Goal: Task Accomplishment & Management: Manage account settings

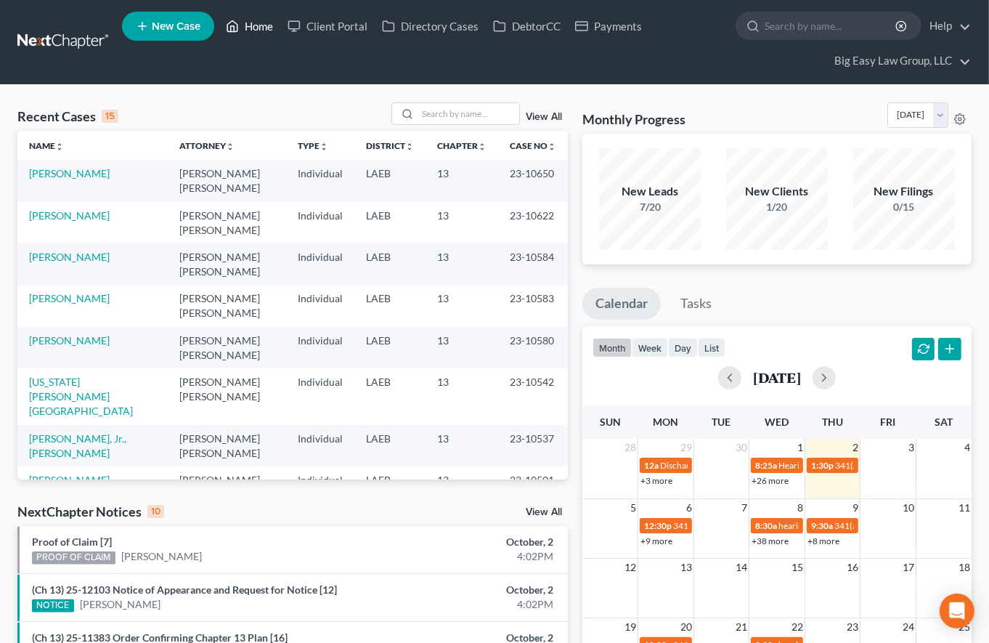
click at [256, 25] on link "Home" at bounding box center [250, 26] width 62 height 26
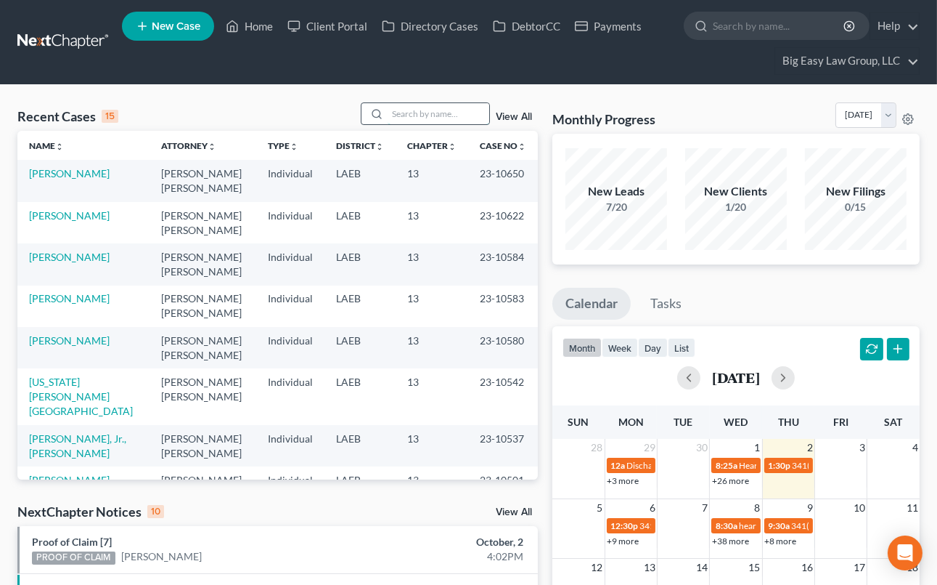
click at [416, 119] on input "search" at bounding box center [439, 113] width 102 height 21
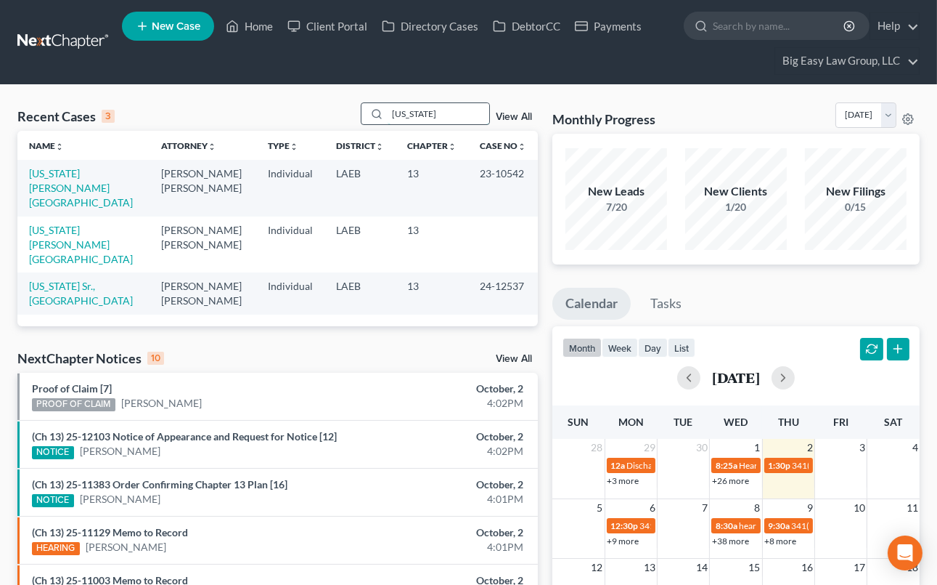
type input "washington"
click at [38, 224] on link "Washington, Wilford" at bounding box center [81, 244] width 104 height 41
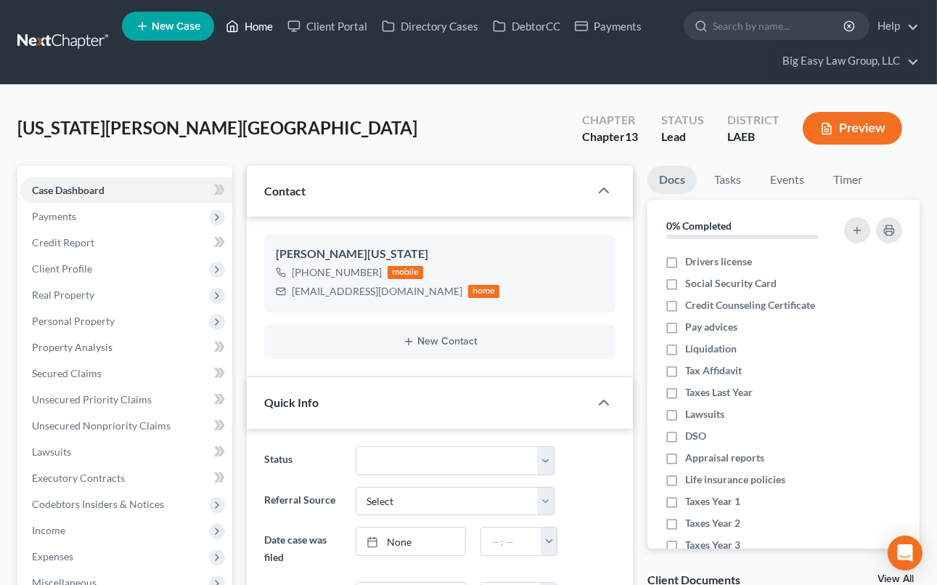
click at [249, 27] on link "Home" at bounding box center [250, 26] width 62 height 26
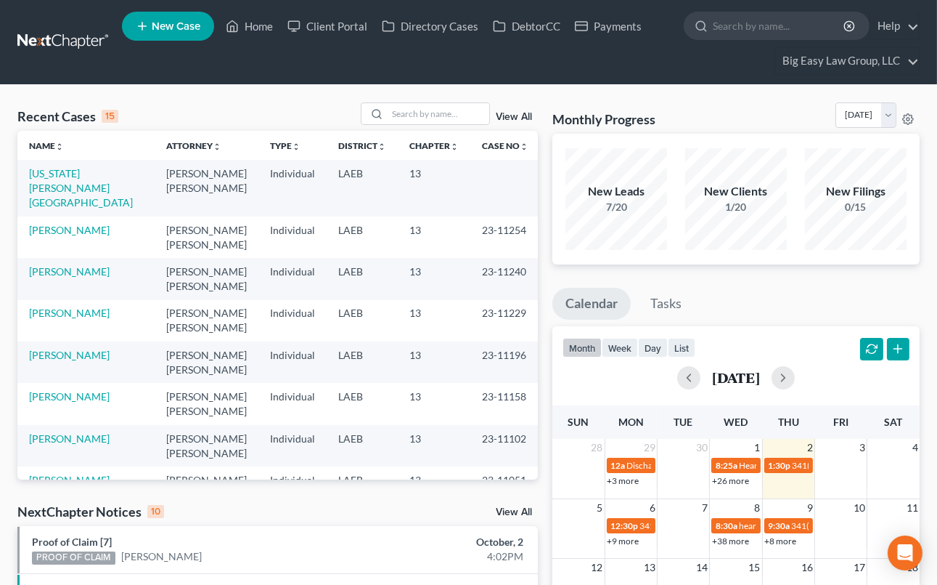
click at [282, 109] on div "Recent Cases 15 View All" at bounding box center [277, 116] width 521 height 28
click at [435, 114] on input "search" at bounding box center [439, 113] width 102 height 21
click at [434, 113] on input "search" at bounding box center [439, 113] width 102 height 21
type input "STIPE"
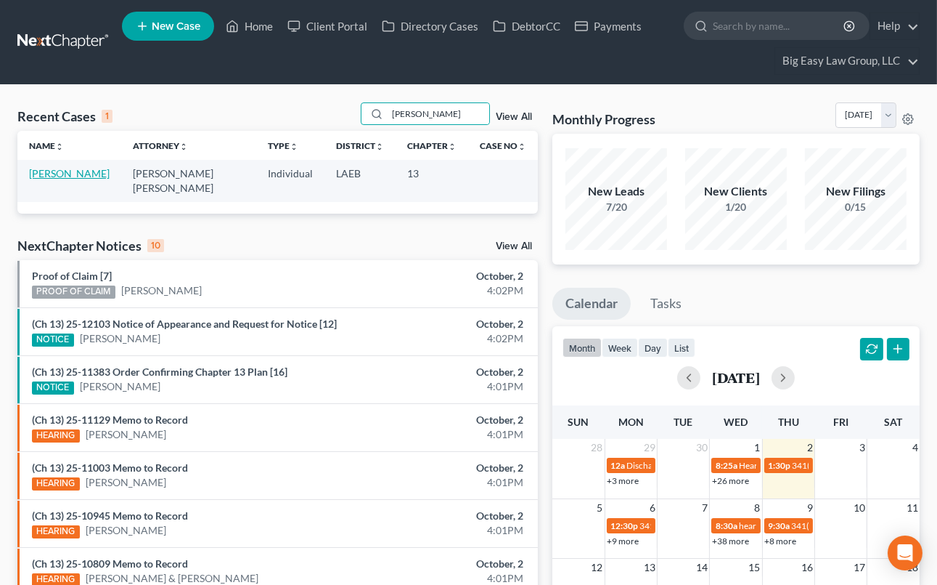
click at [76, 174] on link "Stipe, Ellayna" at bounding box center [69, 173] width 81 height 12
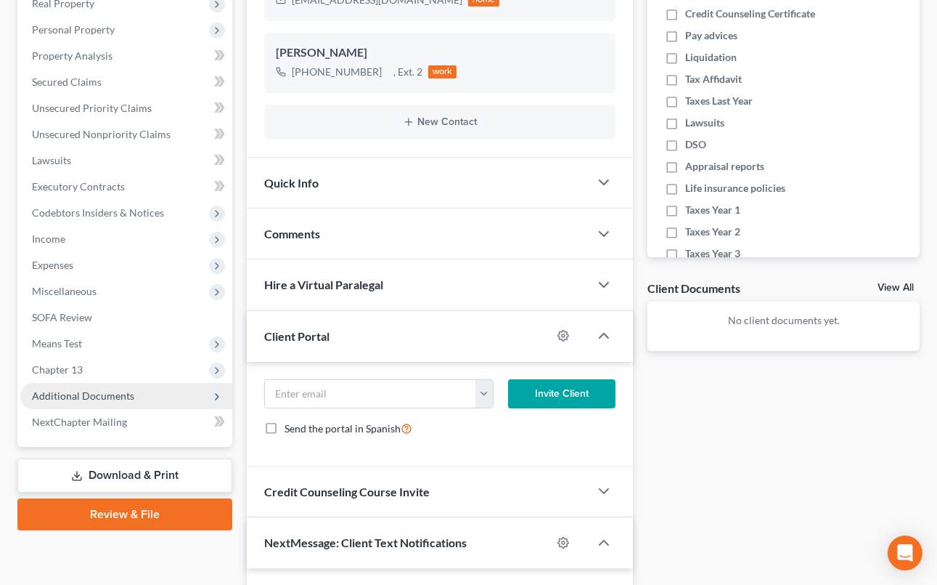
scroll to position [330, 0]
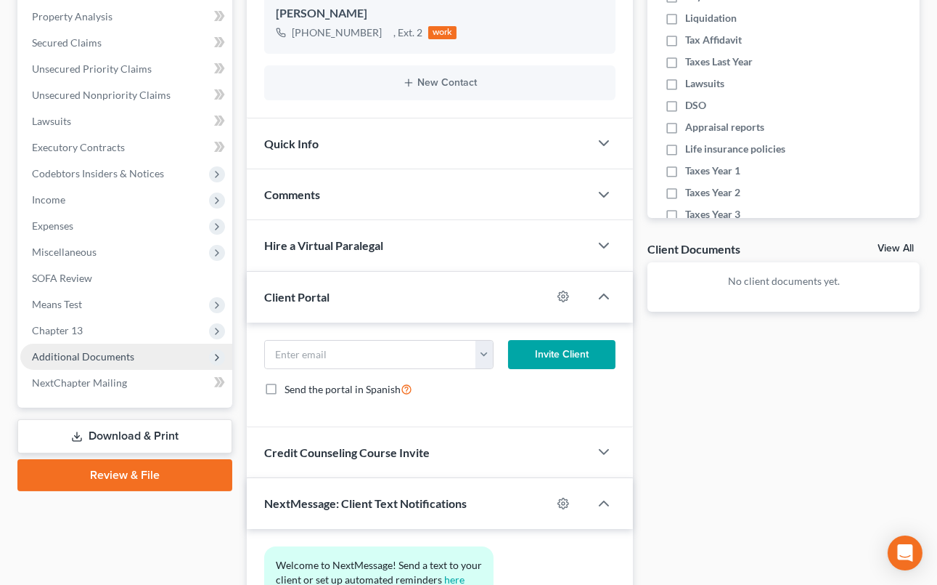
click at [150, 354] on span "Additional Documents" at bounding box center [126, 356] width 212 height 26
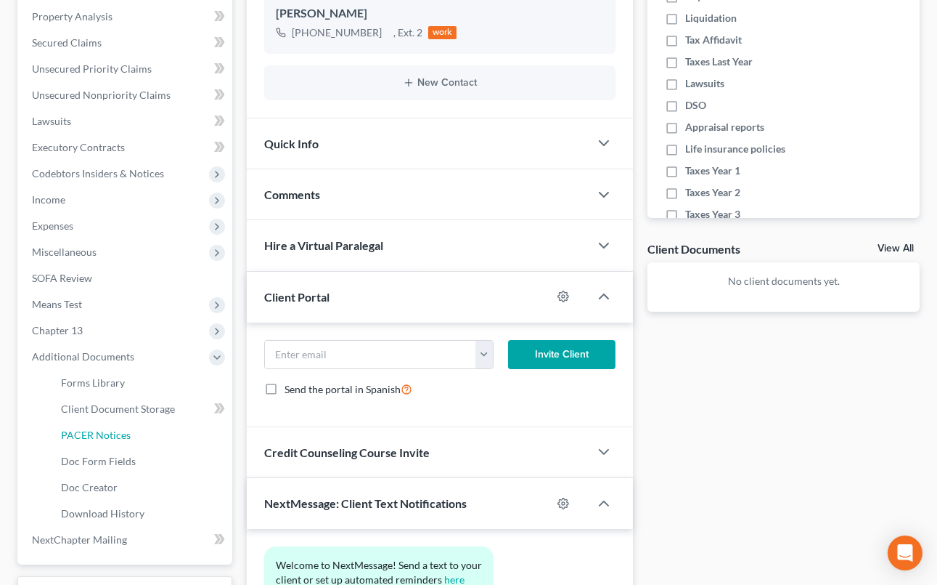
click at [166, 423] on link "PACER Notices" at bounding box center [140, 435] width 183 height 26
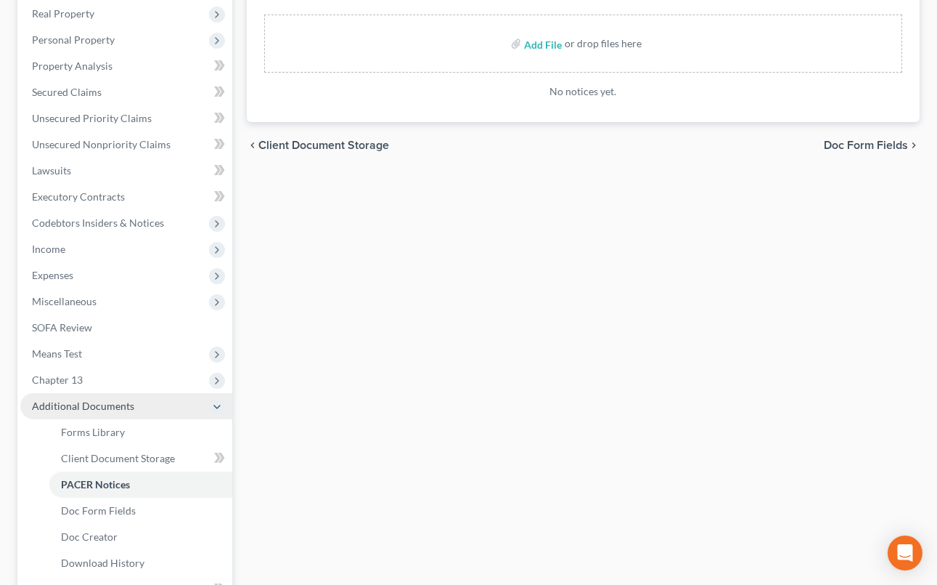
scroll to position [359, 0]
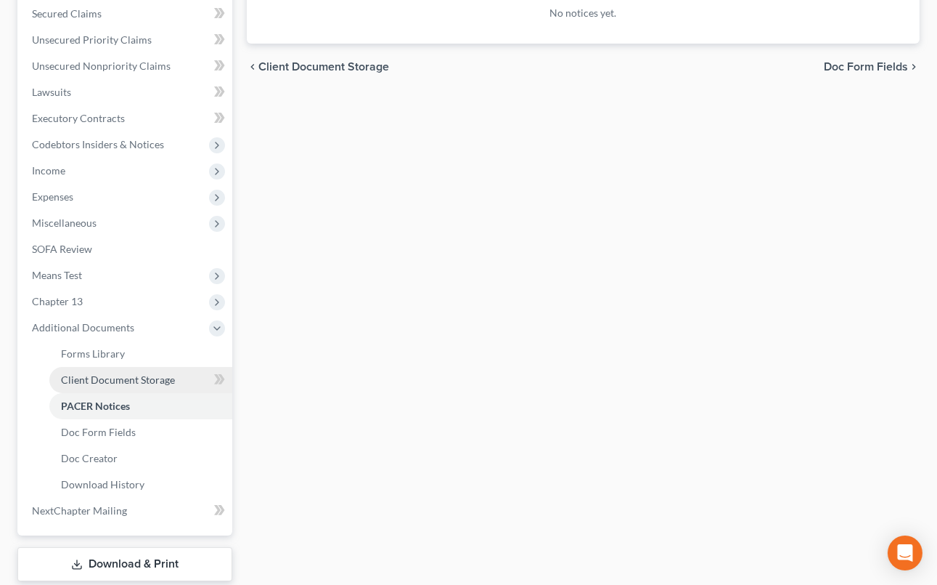
click at [180, 377] on link "Client Document Storage" at bounding box center [140, 380] width 183 height 26
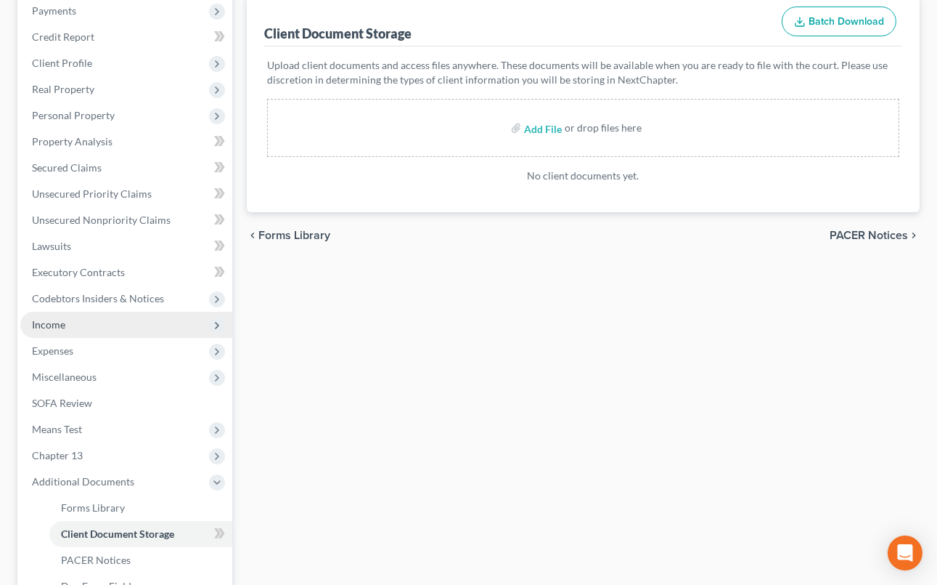
scroll to position [396, 0]
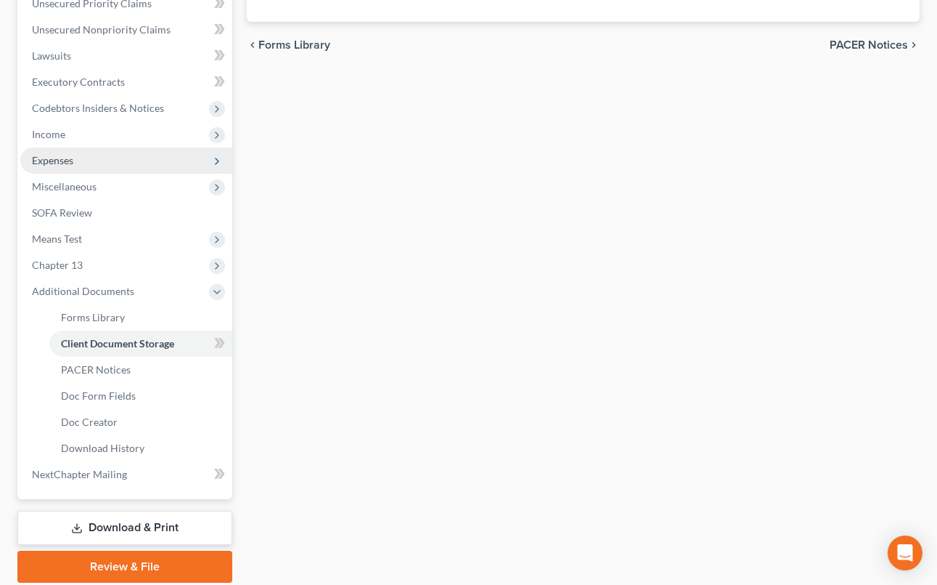
click at [144, 163] on span "Expenses" at bounding box center [126, 160] width 212 height 26
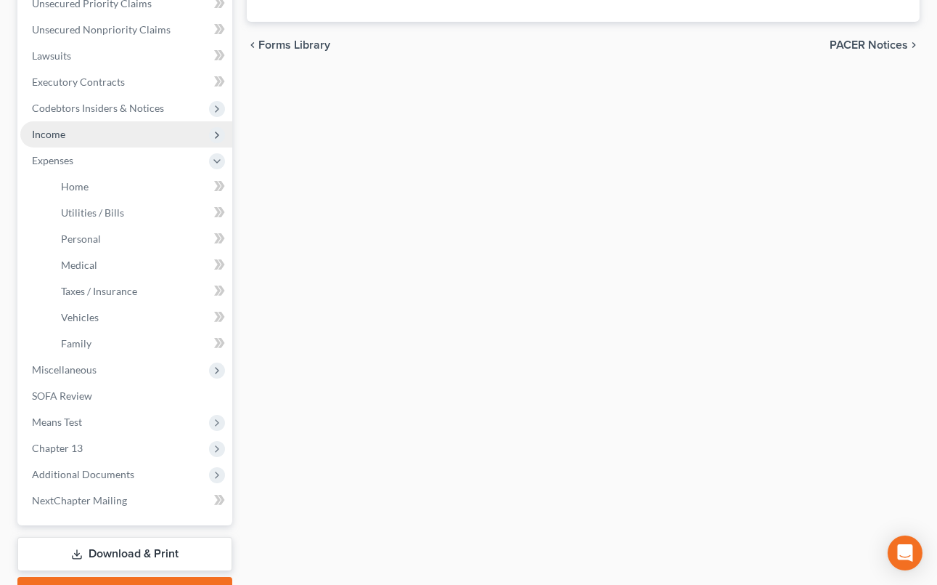
click at [131, 139] on span "Income" at bounding box center [126, 134] width 212 height 26
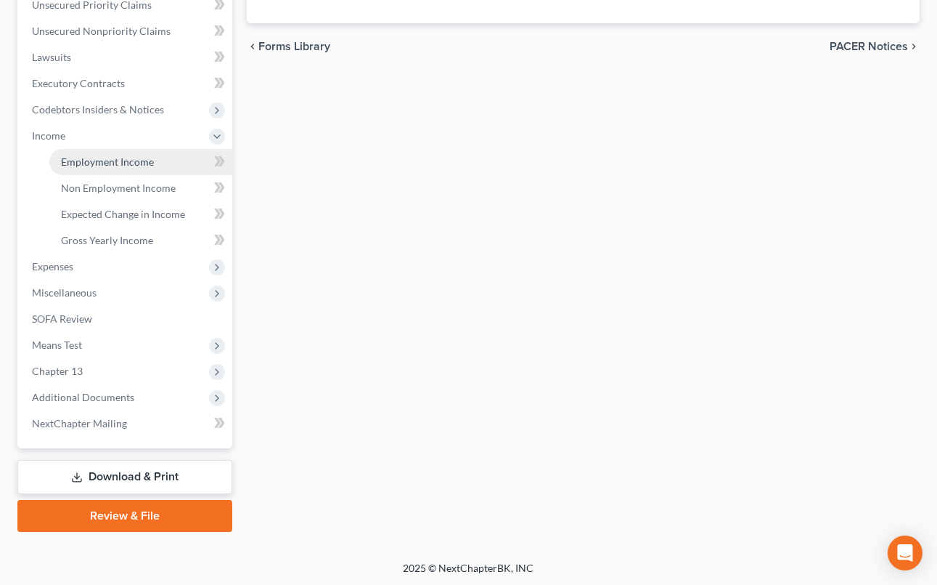
click at [137, 149] on link "Employment Income" at bounding box center [140, 162] width 183 height 26
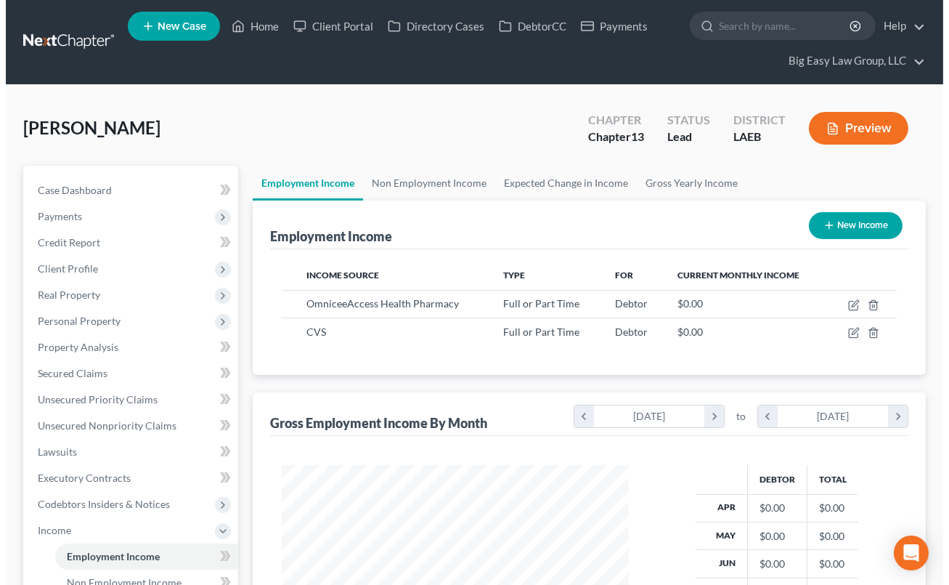
scroll to position [260, 375]
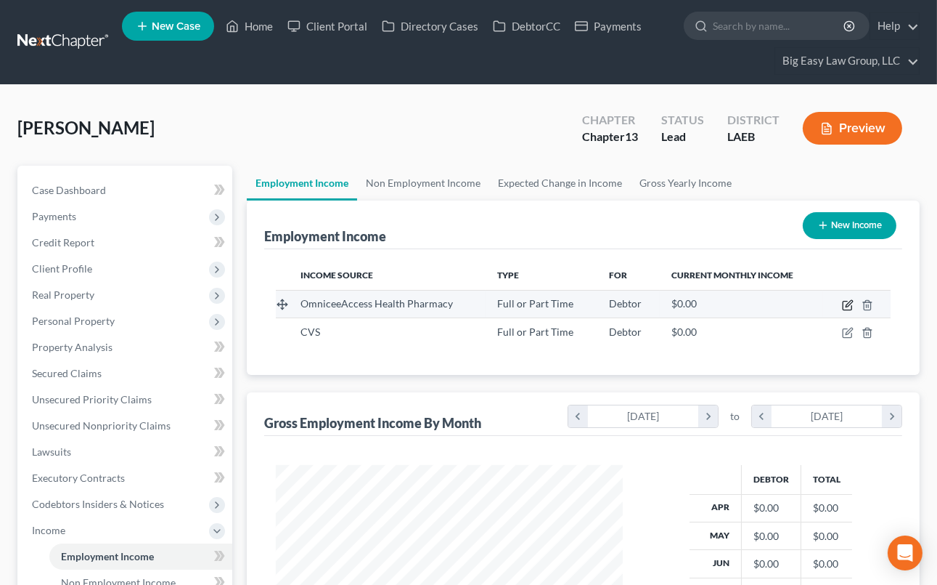
click at [851, 306] on icon "button" at bounding box center [848, 305] width 12 height 12
select select "0"
select select "19"
select select "0"
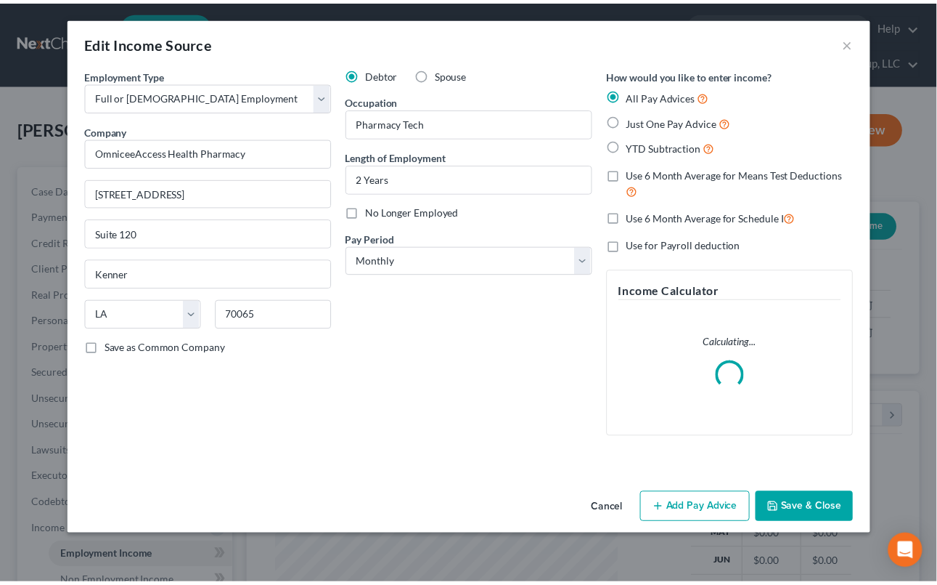
scroll to position [260, 381]
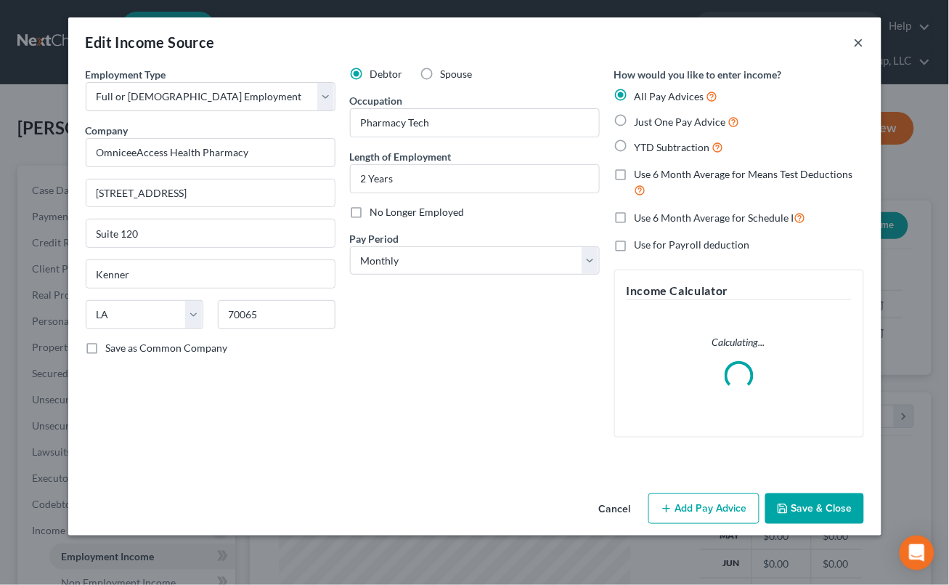
click at [856, 35] on button "×" at bounding box center [859, 41] width 10 height 17
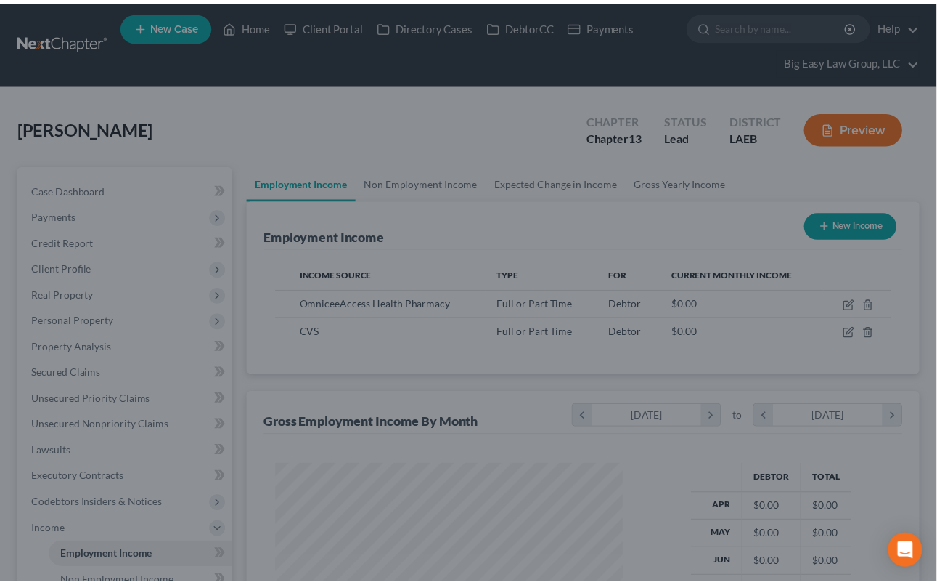
scroll to position [725851, 725735]
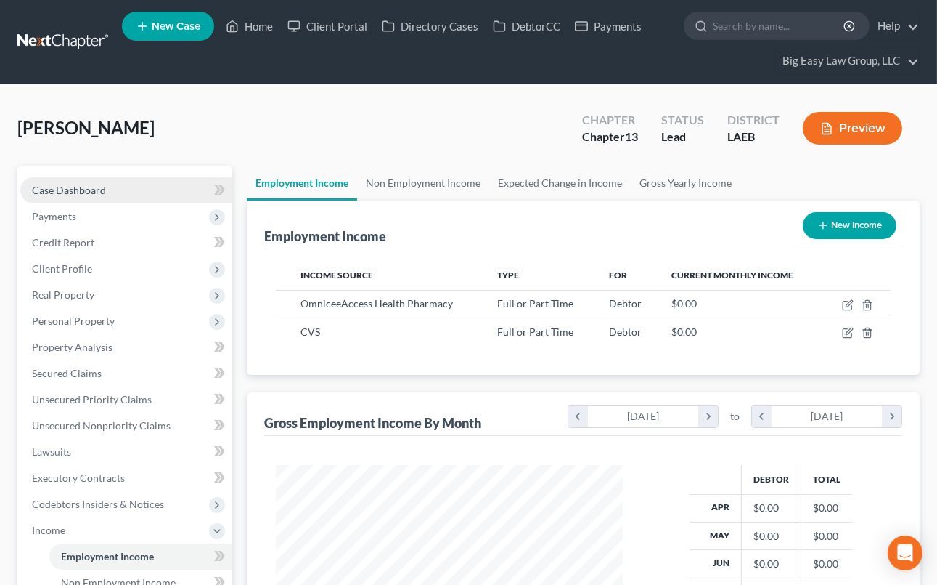
click at [125, 185] on link "Case Dashboard" at bounding box center [126, 190] width 212 height 26
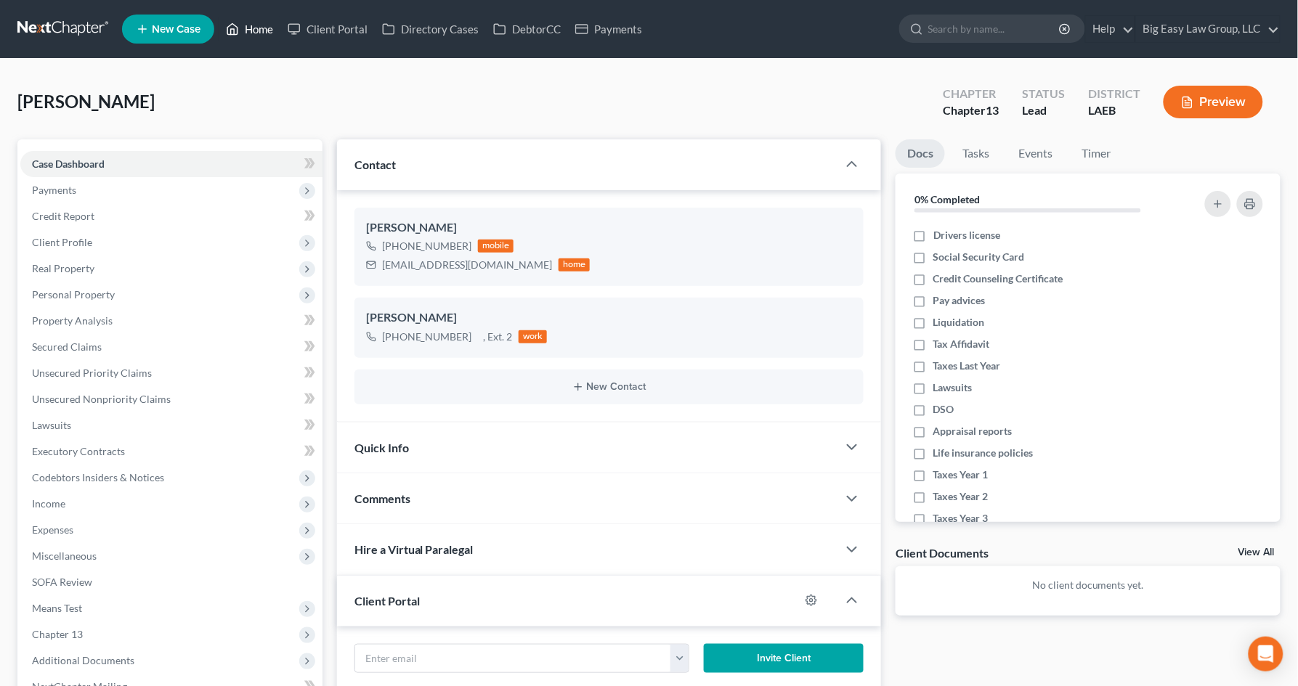
click at [267, 30] on link "Home" at bounding box center [250, 29] width 62 height 26
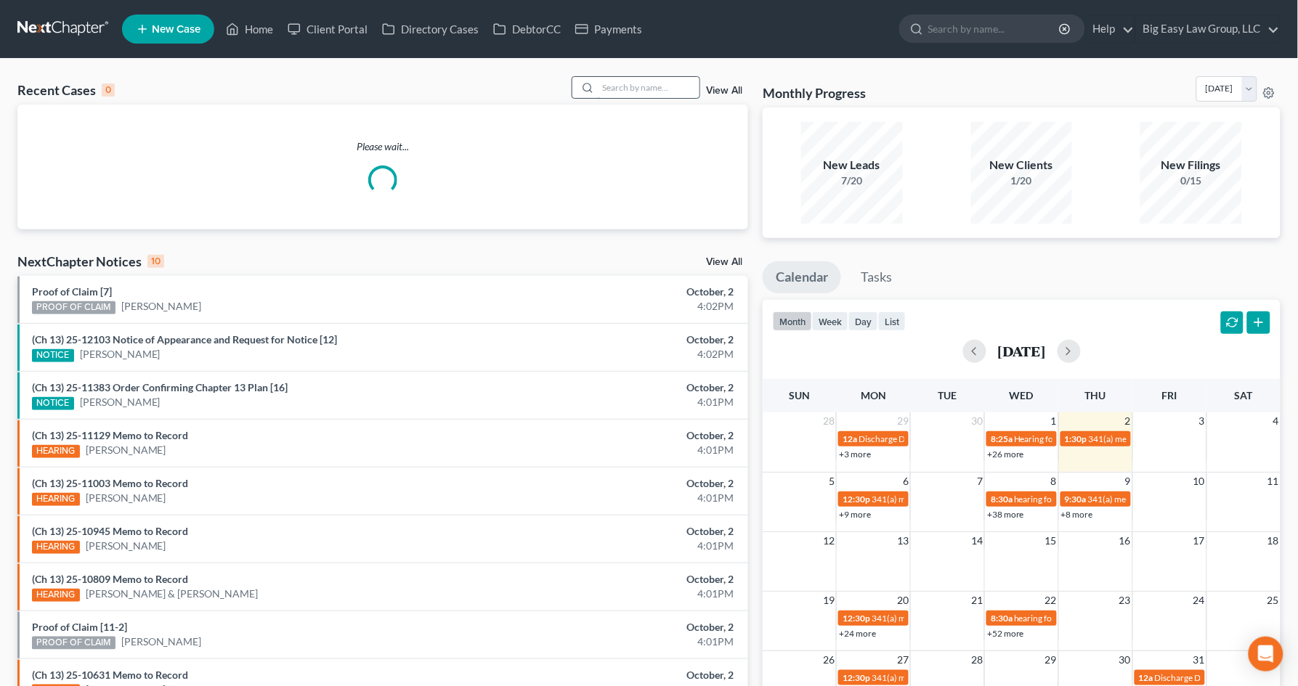
click at [622, 94] on input "search" at bounding box center [649, 87] width 102 height 21
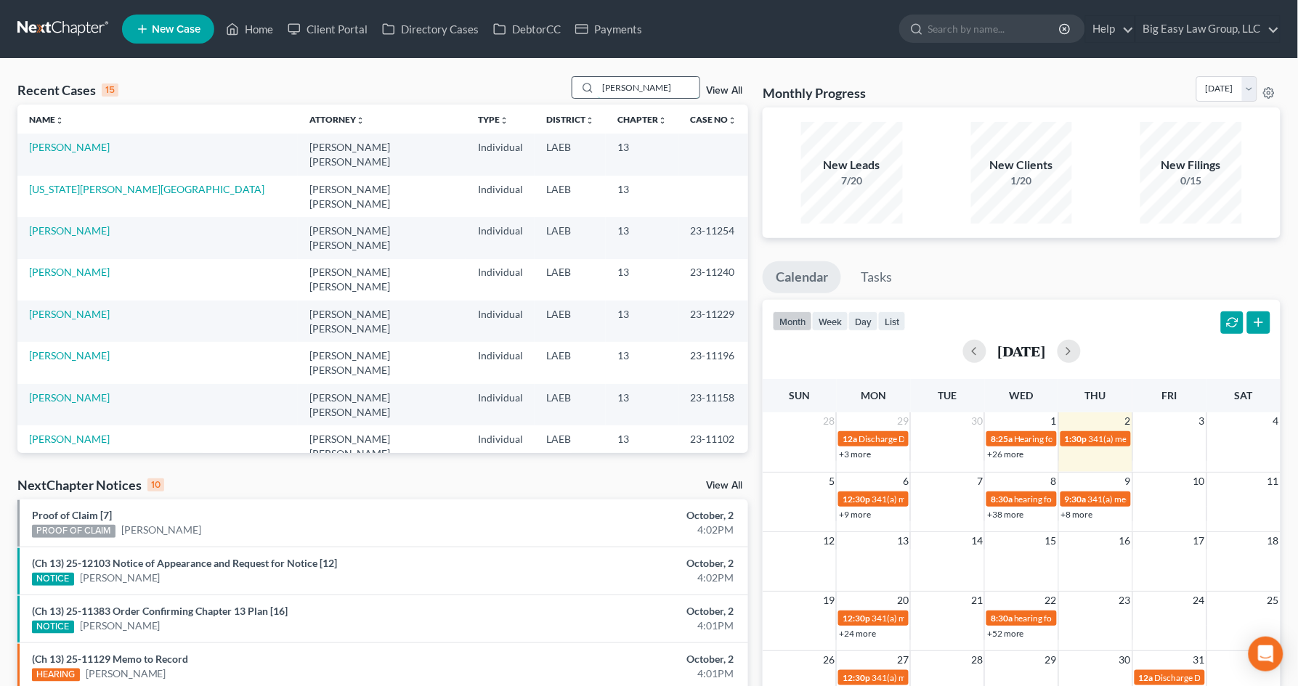
type input "GRIGGS"
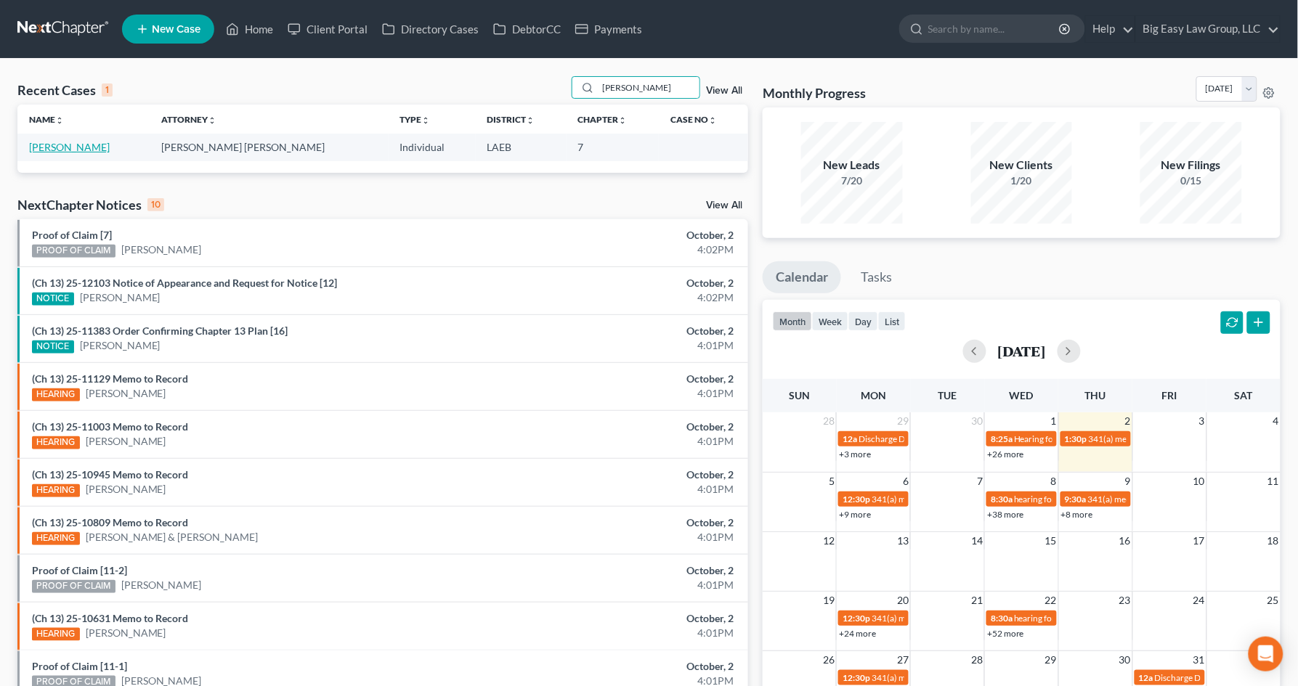
click at [78, 149] on link "Griggs, Claudia" at bounding box center [69, 147] width 81 height 12
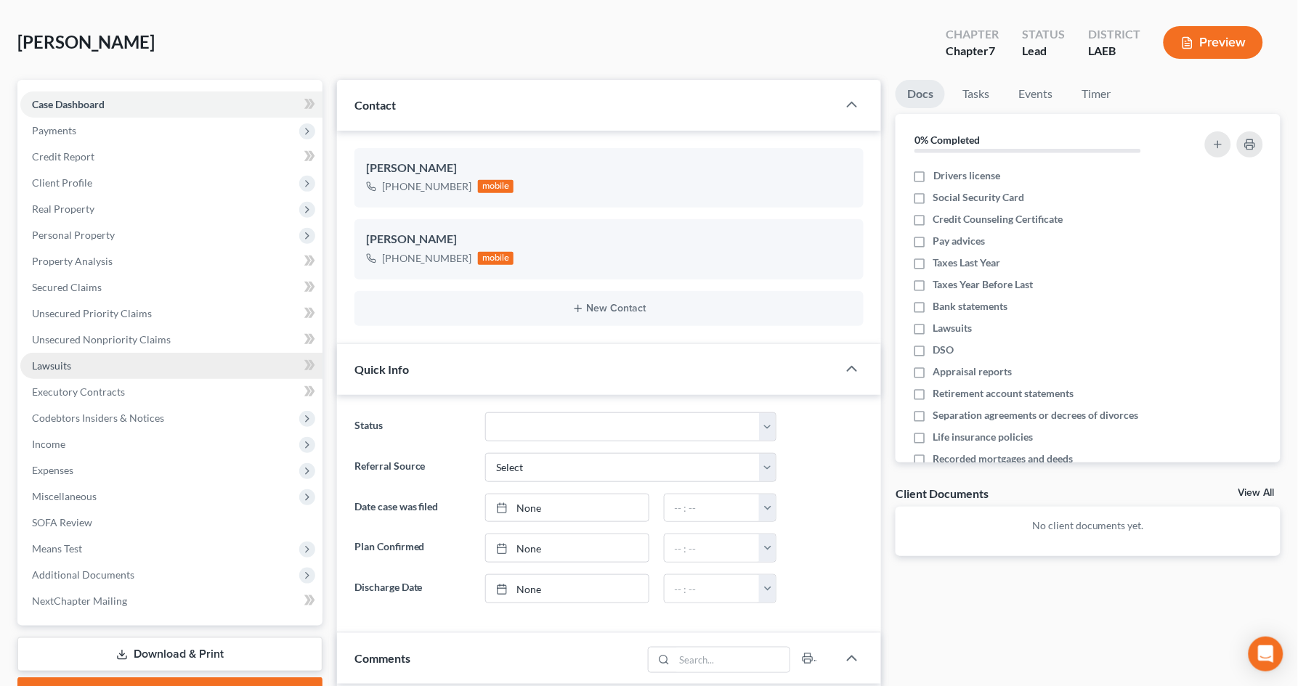
scroll to position [100, 0]
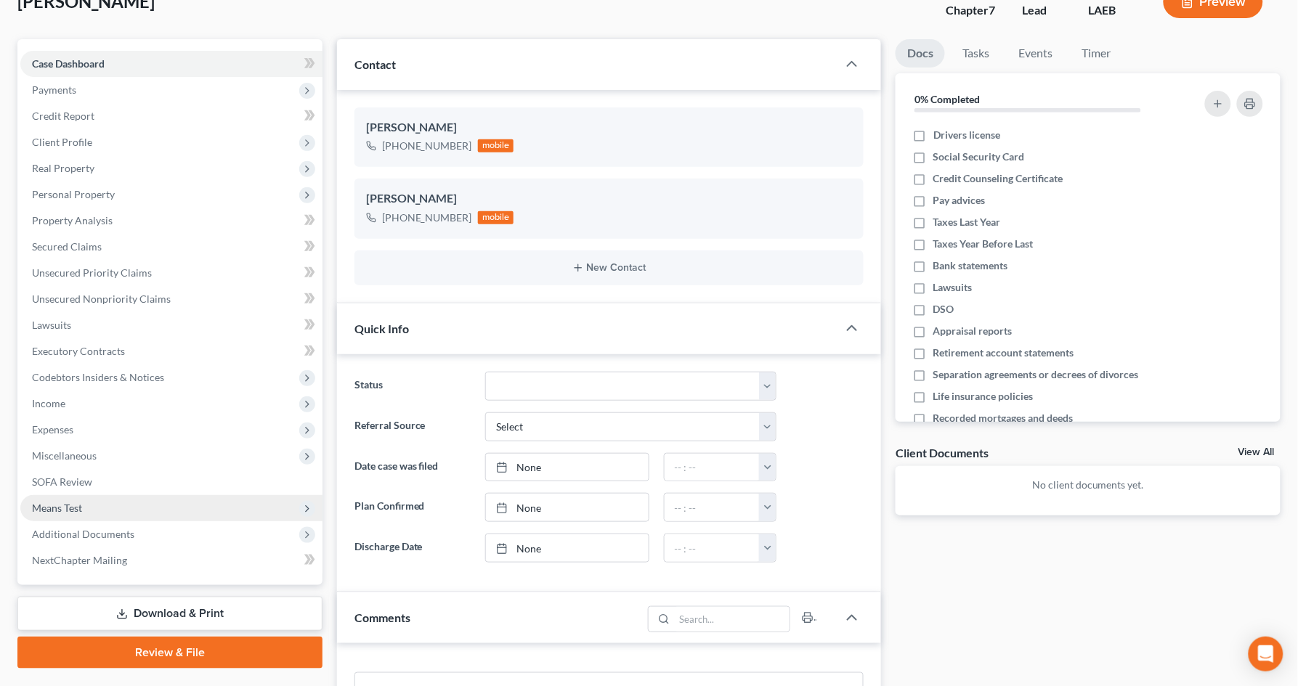
drag, startPoint x: 177, startPoint y: 524, endPoint x: 180, endPoint y: 513, distance: 12.0
click at [178, 524] on span "Additional Documents" at bounding box center [171, 534] width 302 height 26
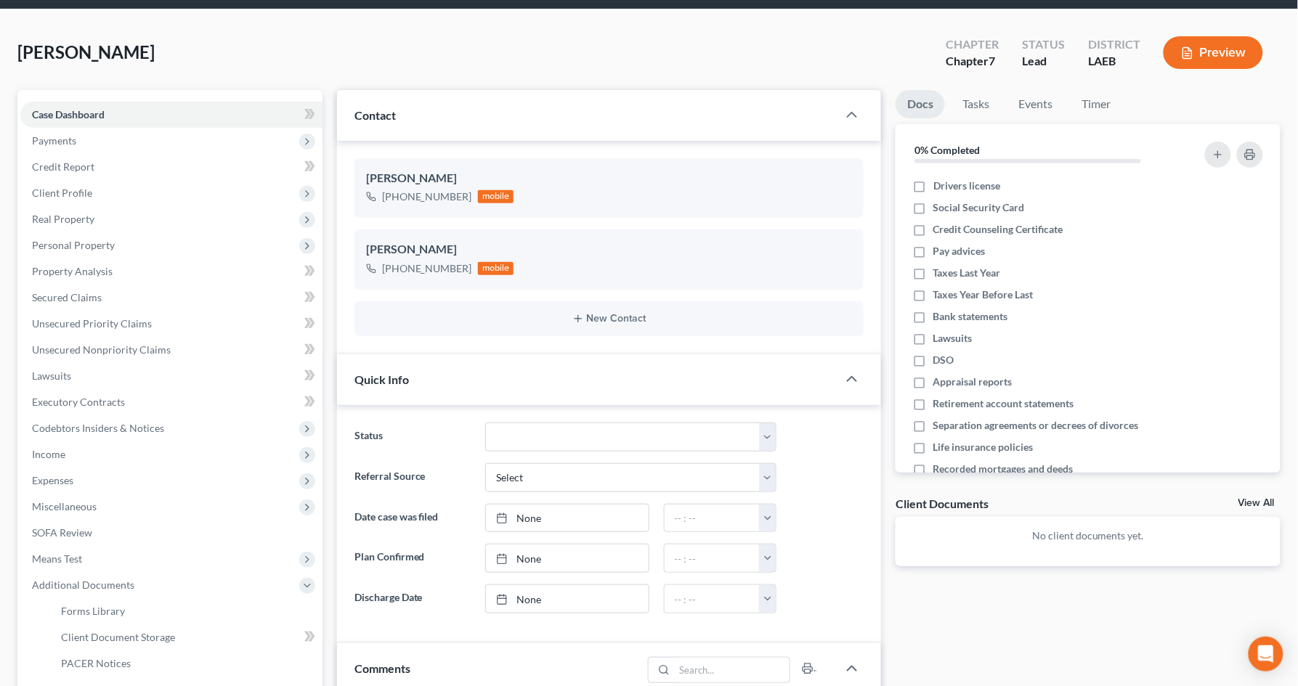
scroll to position [0, 0]
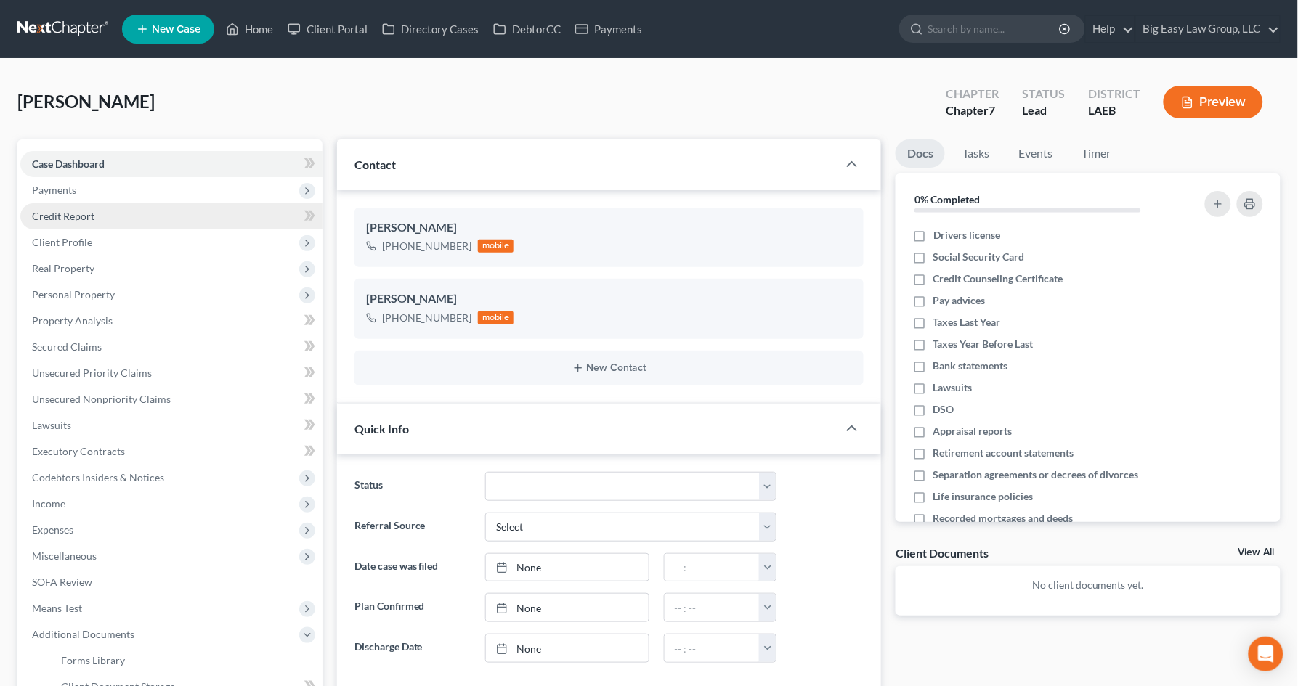
click at [165, 211] on link "Credit Report" at bounding box center [171, 216] width 302 height 26
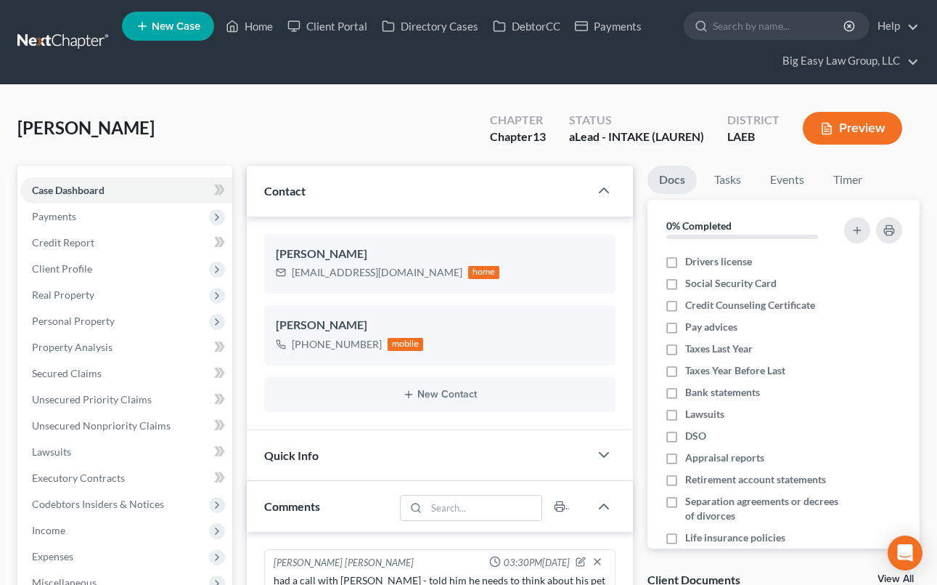
select select "0"
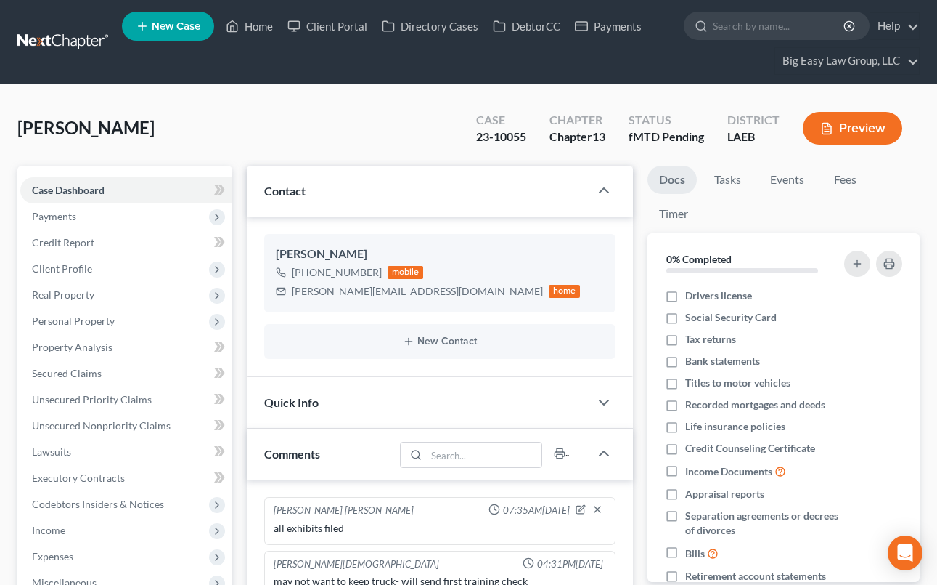
scroll to position [445, 0]
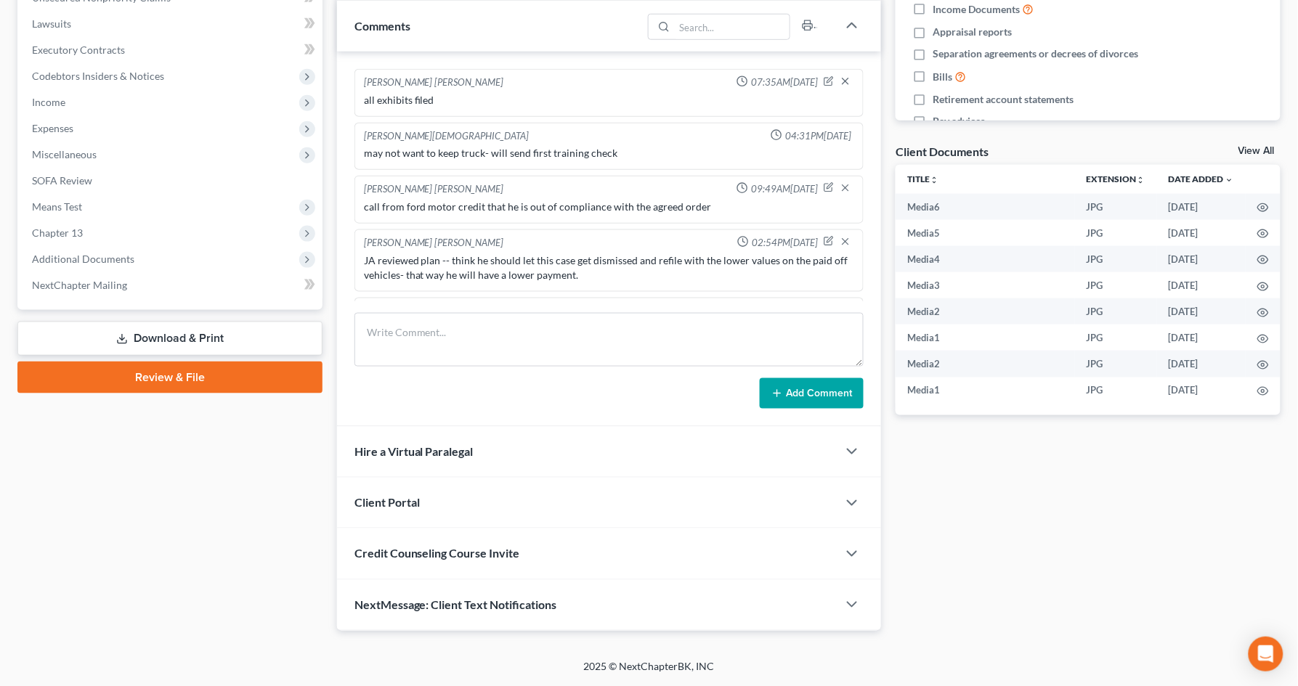
scroll to position [233, 0]
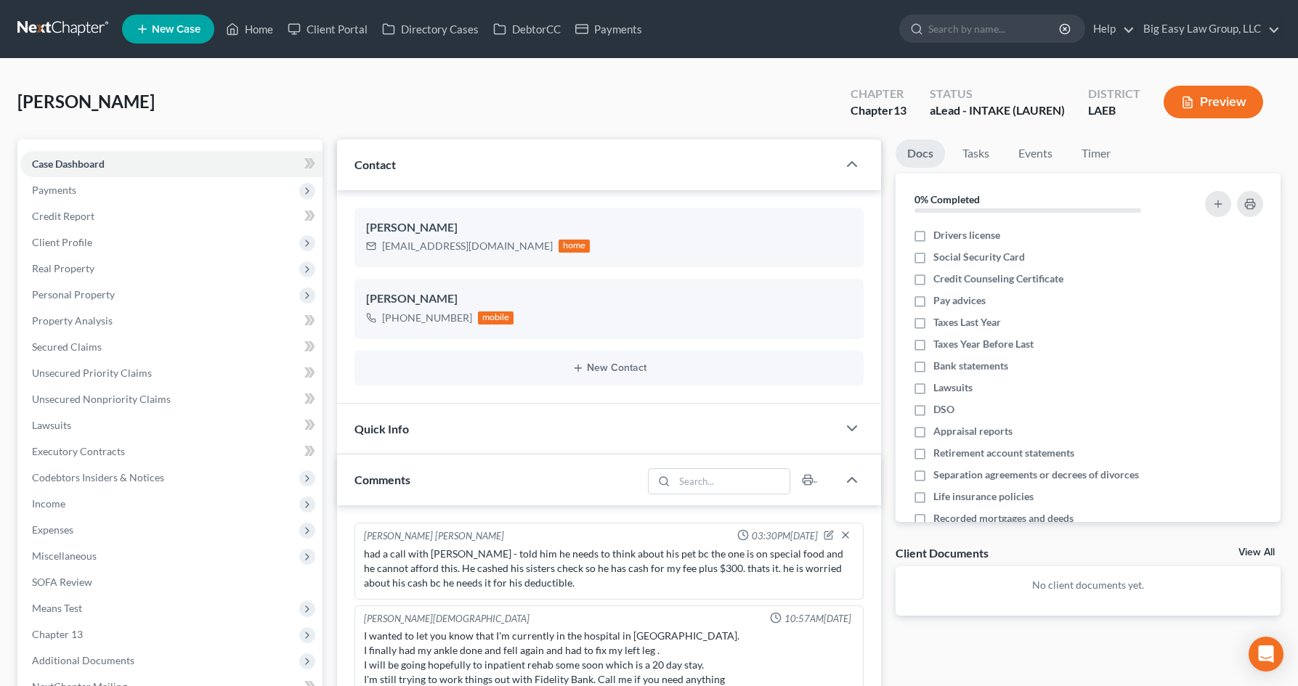
select select "0"
